Goal: Connect with others: Connect with other users

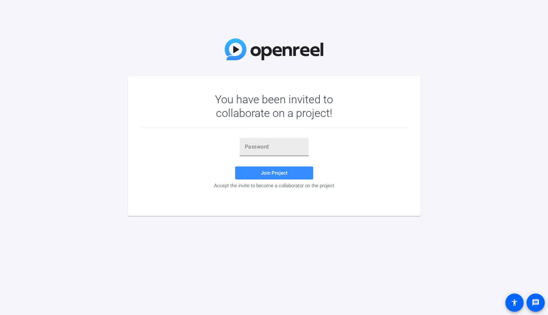
click at [250, 153] on div at bounding box center [274, 147] width 59 height 18
paste input "YG'9(k"
type input "YG'9(k"
click at [291, 175] on span at bounding box center [274, 173] width 78 height 16
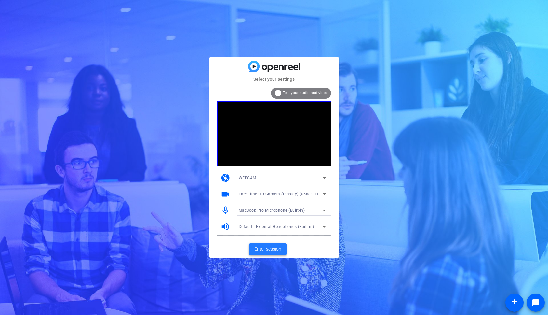
click at [261, 249] on span "Enter session" at bounding box center [267, 248] width 27 height 7
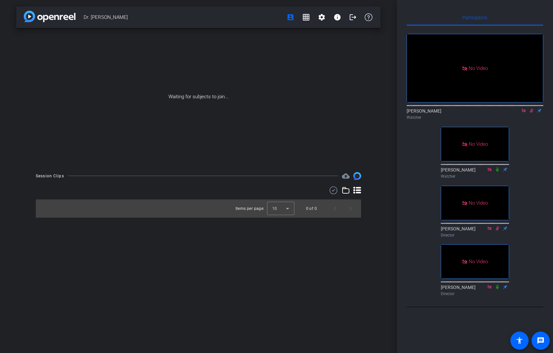
scroll to position [67, 0]
click at [532, 109] on icon at bounding box center [532, 111] width 4 height 4
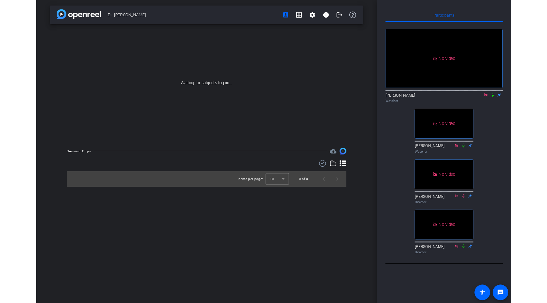
scroll to position [9, 0]
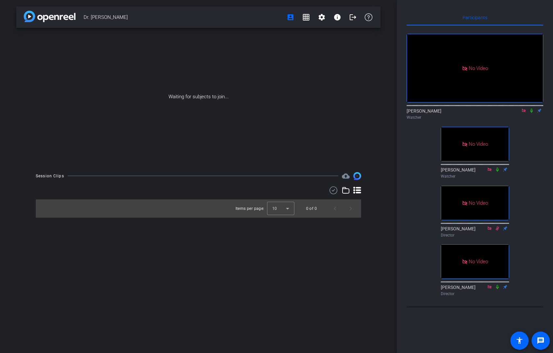
click at [532, 111] on icon at bounding box center [531, 110] width 5 height 5
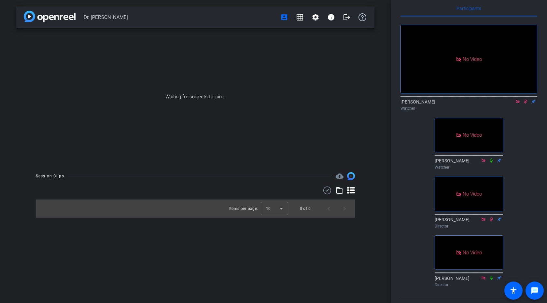
click at [525, 104] on icon at bounding box center [526, 102] width 4 height 4
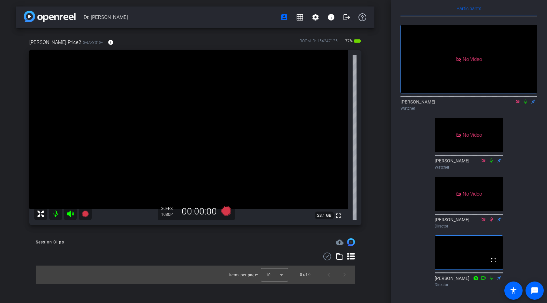
click at [525, 104] on icon at bounding box center [525, 102] width 3 height 4
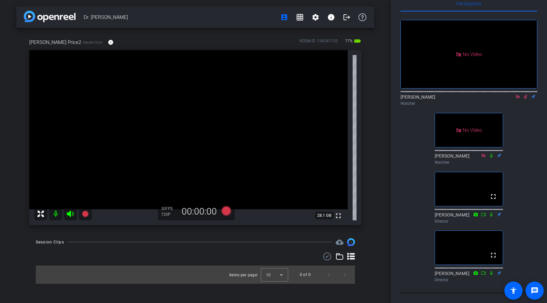
scroll to position [65, 0]
click at [516, 95] on icon at bounding box center [517, 97] width 4 height 4
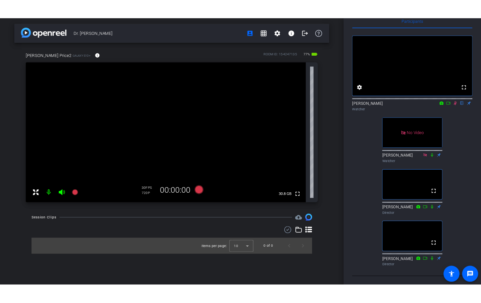
scroll to position [43, 0]
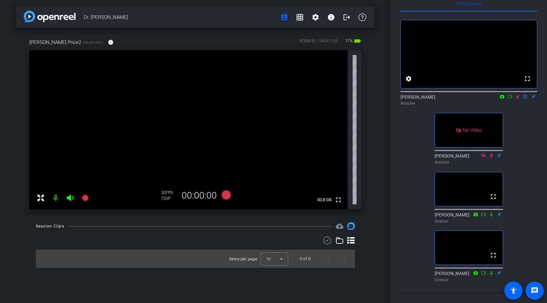
click at [510, 94] on icon at bounding box center [509, 96] width 5 height 5
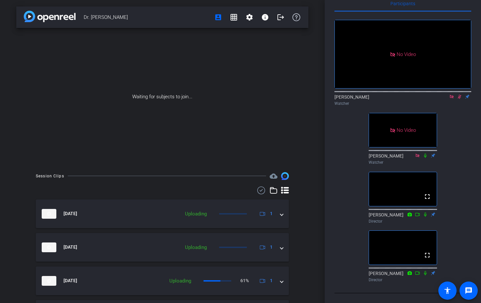
scroll to position [0, 0]
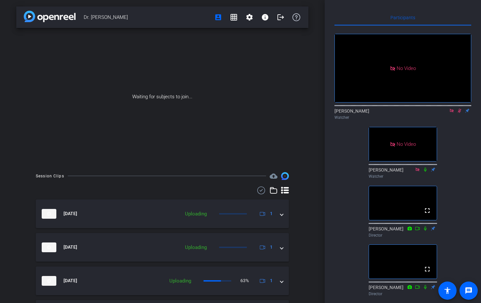
click at [460, 113] on icon at bounding box center [460, 111] width 4 height 4
click at [452, 113] on icon at bounding box center [451, 110] width 5 height 5
